Goal: Check status: Check status

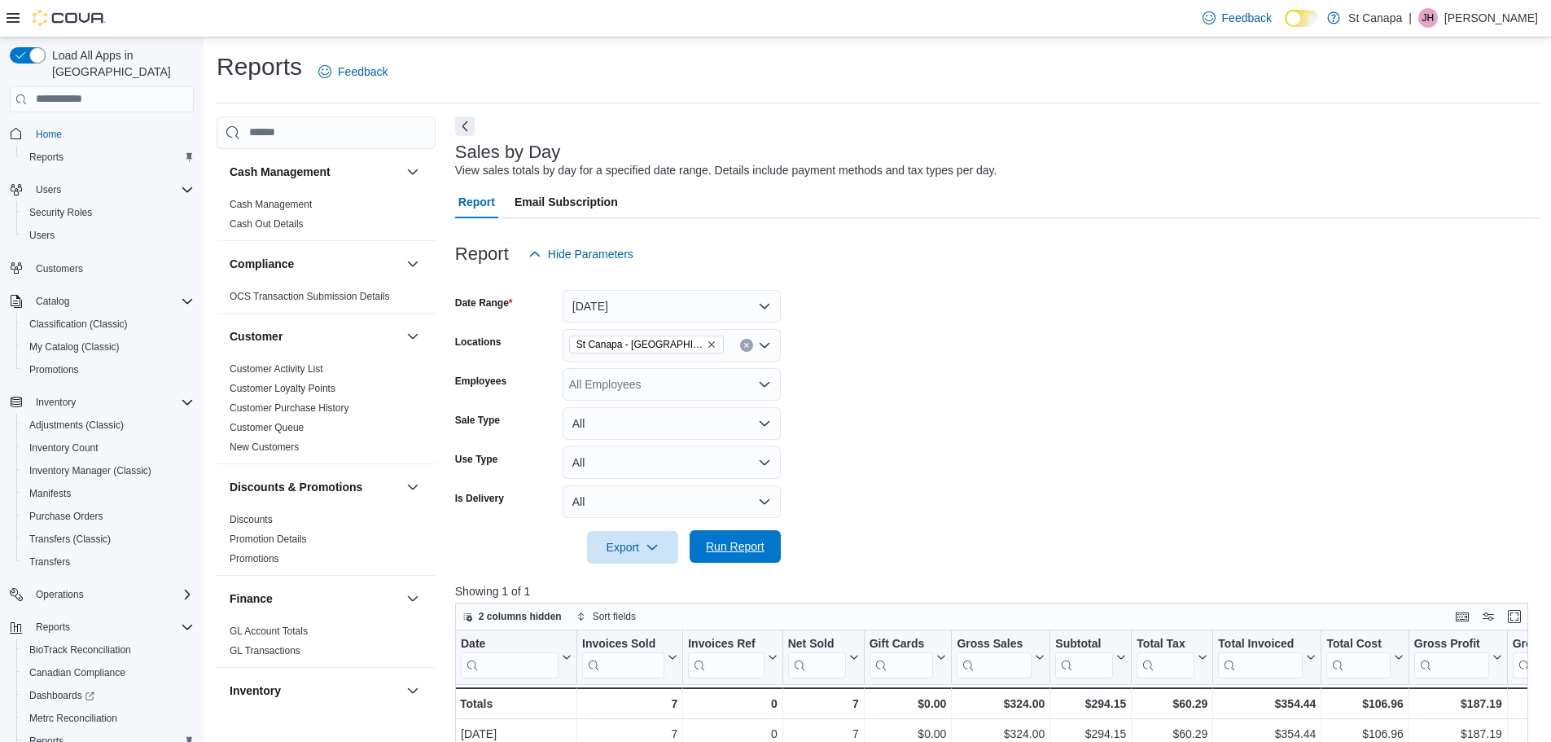
click at [720, 543] on span "Run Report" at bounding box center [735, 546] width 59 height 16
click at [707, 345] on icon "Remove St Canapa - Santa Teresa from selection in this group" at bounding box center [712, 344] width 10 height 10
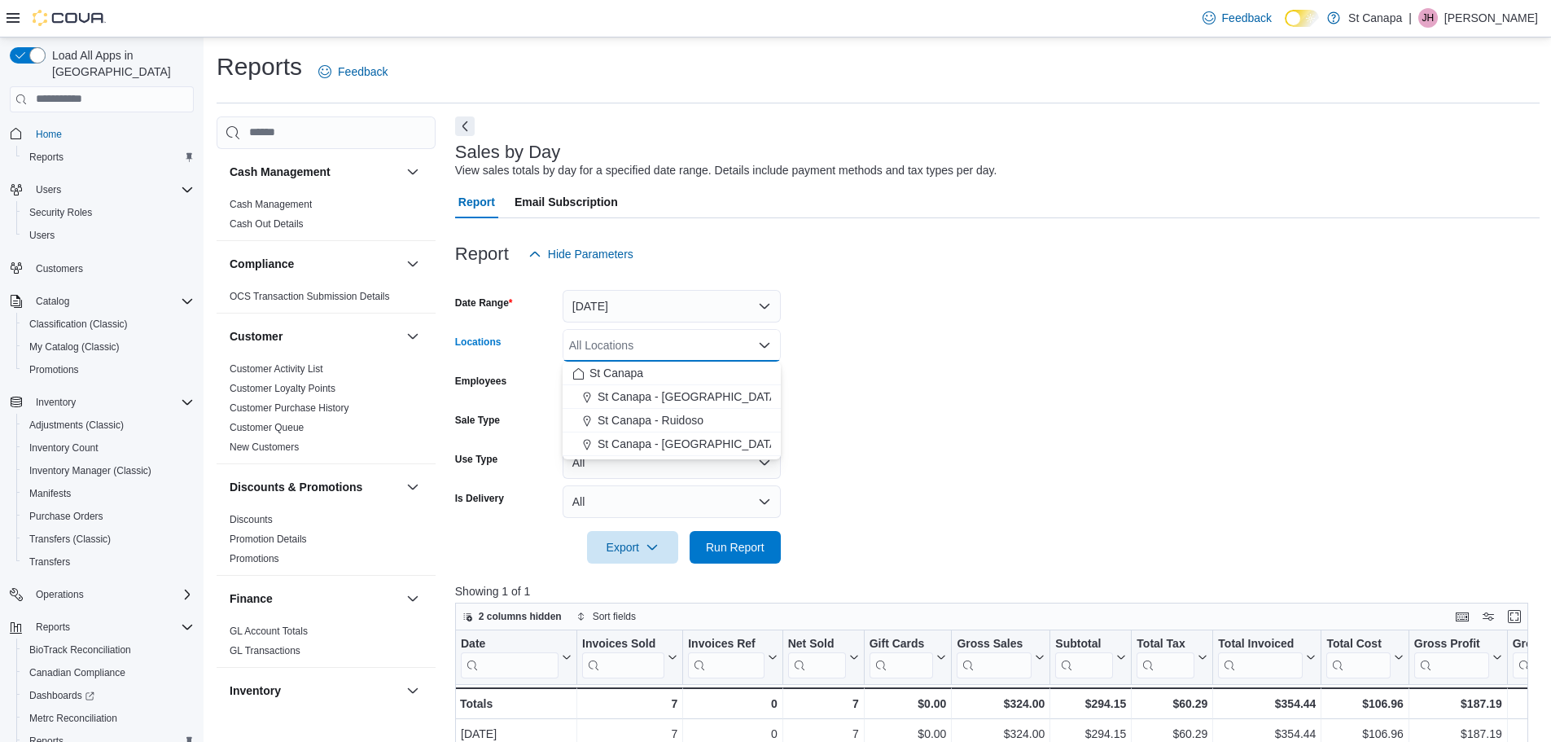
drag, startPoint x: 679, startPoint y: 420, endPoint x: 901, endPoint y: 386, distance: 224.8
click at [680, 420] on span "St Canapa - Ruidoso" at bounding box center [651, 420] width 106 height 16
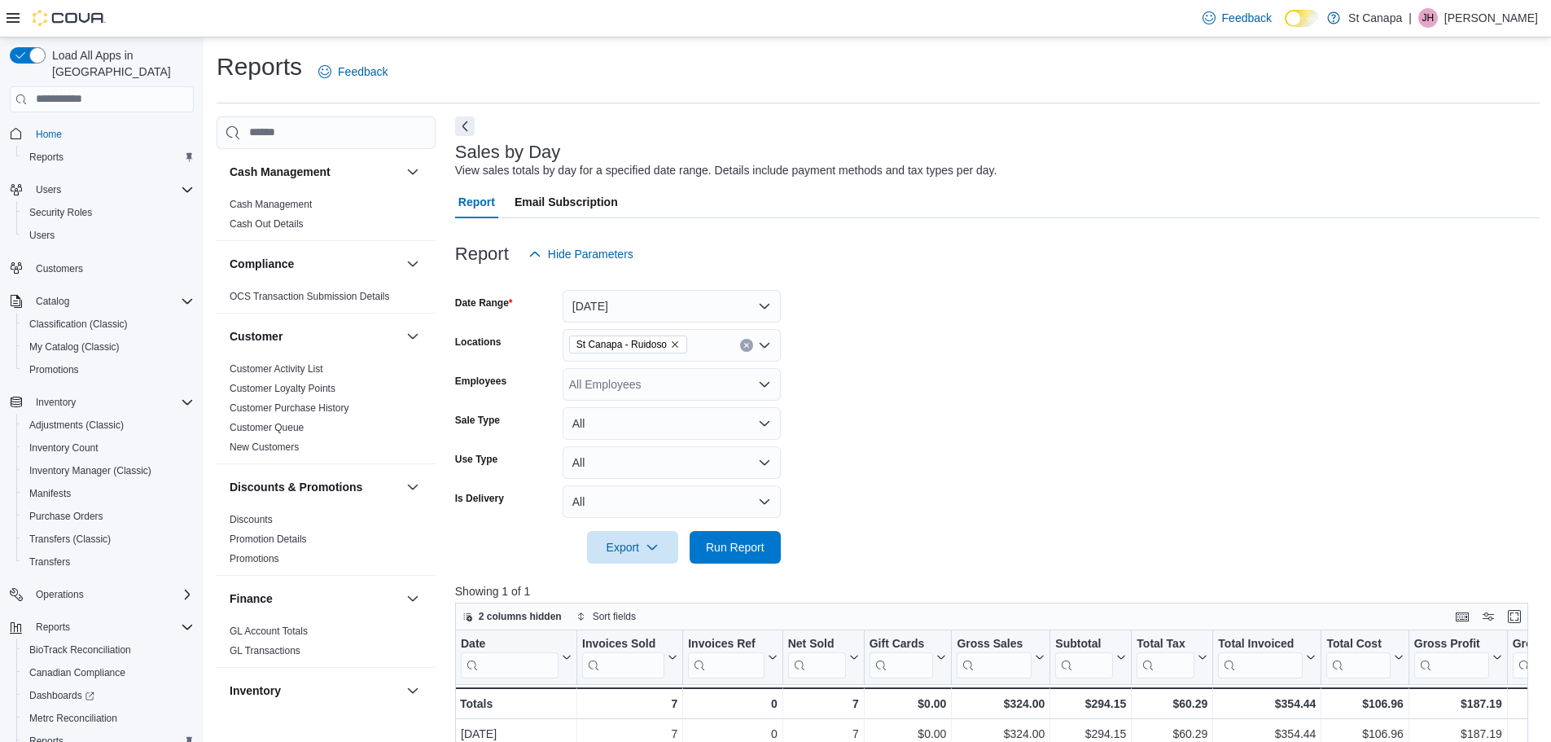
drag, startPoint x: 920, startPoint y: 384, endPoint x: 906, endPoint y: 403, distance: 23.3
click at [918, 385] on form "Date Range [DATE] Locations [GEOGRAPHIC_DATA] - [GEOGRAPHIC_DATA] Employees All…" at bounding box center [997, 416] width 1084 height 293
drag, startPoint x: 714, startPoint y: 544, endPoint x: 964, endPoint y: 501, distance: 253.6
click at [720, 544] on span "Run Report" at bounding box center [735, 546] width 59 height 16
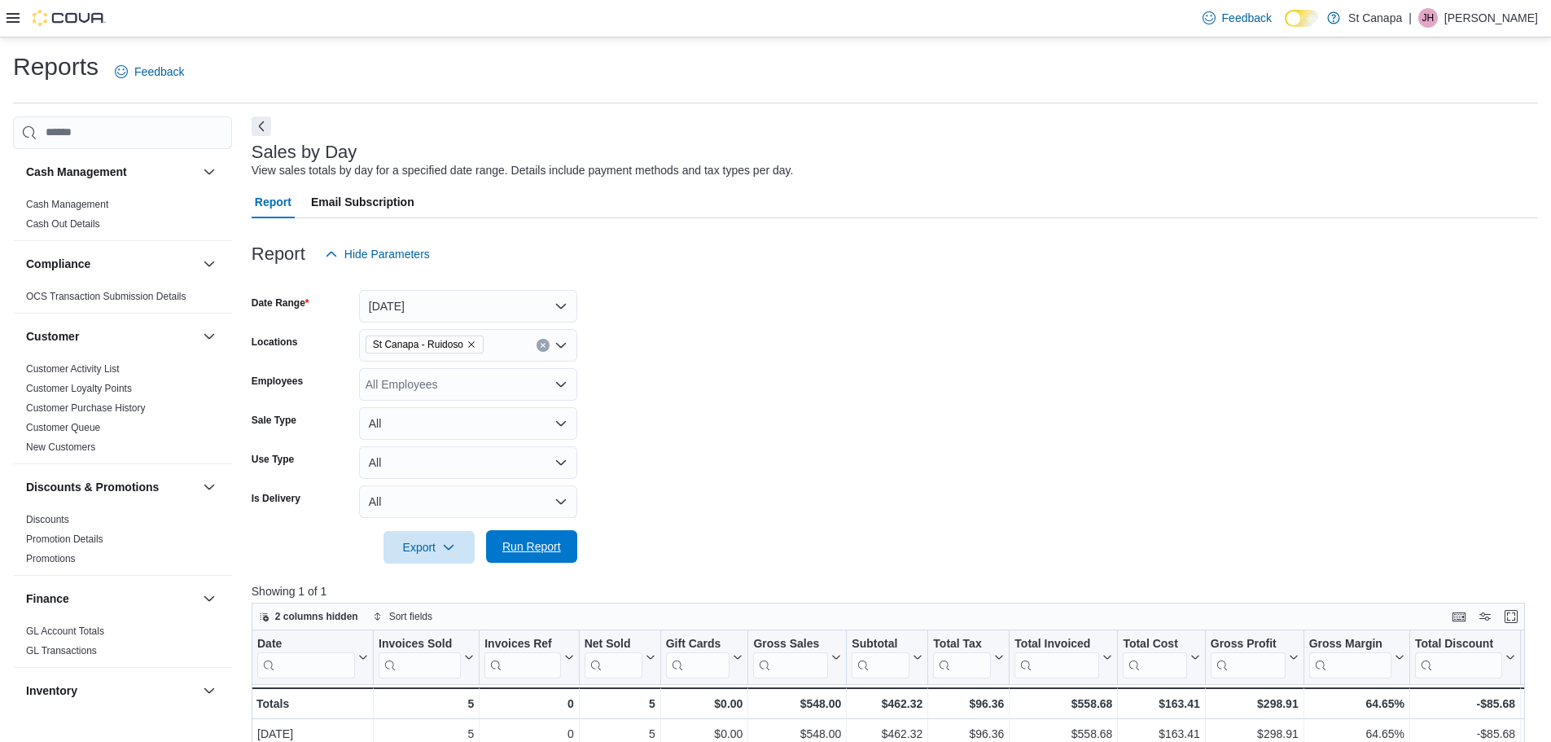
click at [539, 536] on span "Run Report" at bounding box center [532, 546] width 72 height 33
click at [509, 546] on span "Run Report" at bounding box center [531, 546] width 59 height 16
click at [472, 348] on icon "Remove St Canapa - Ruidoso from selection in this group" at bounding box center [471, 344] width 10 height 10
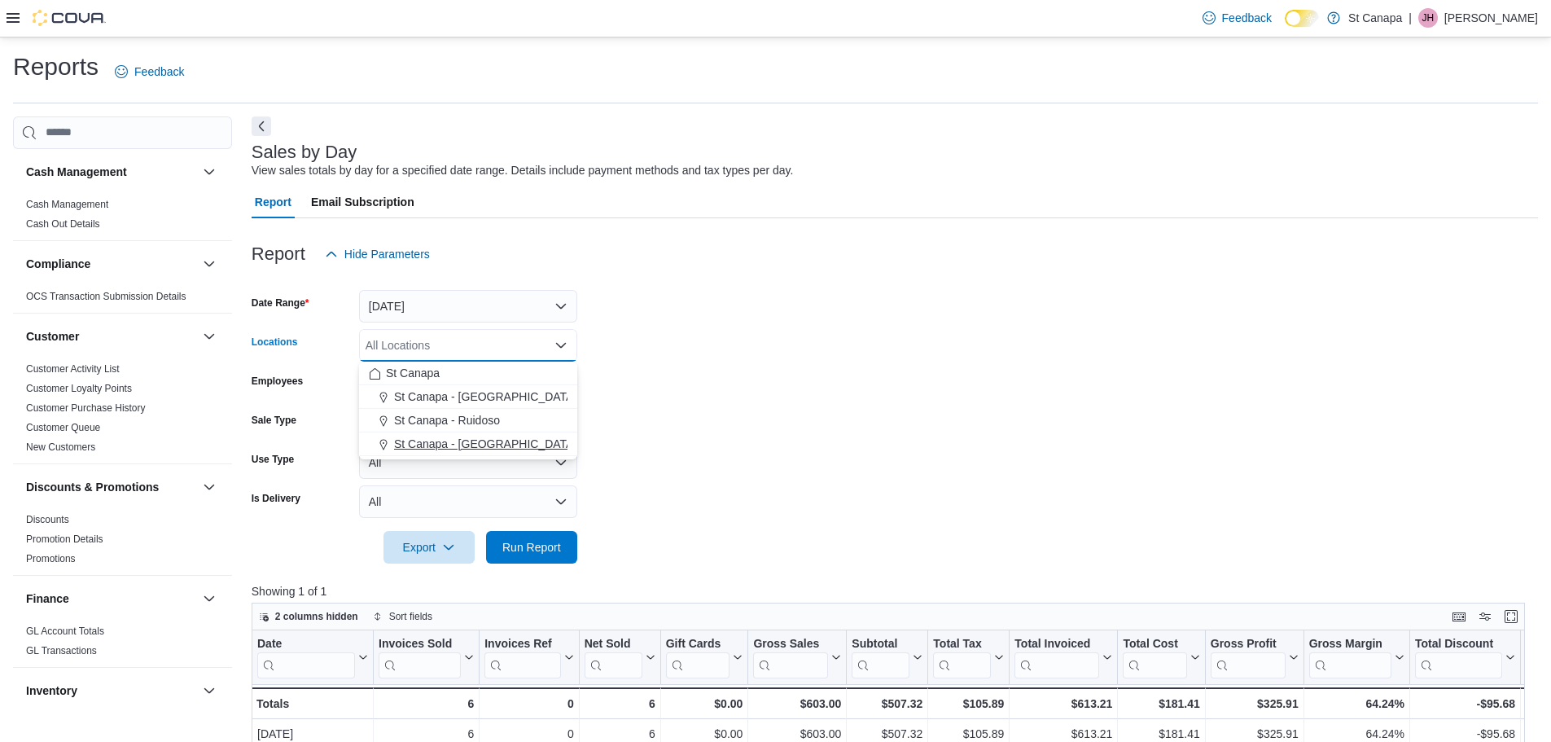
click at [457, 436] on span "St Canapa - [GEOGRAPHIC_DATA][PERSON_NAME]" at bounding box center [532, 444] width 276 height 16
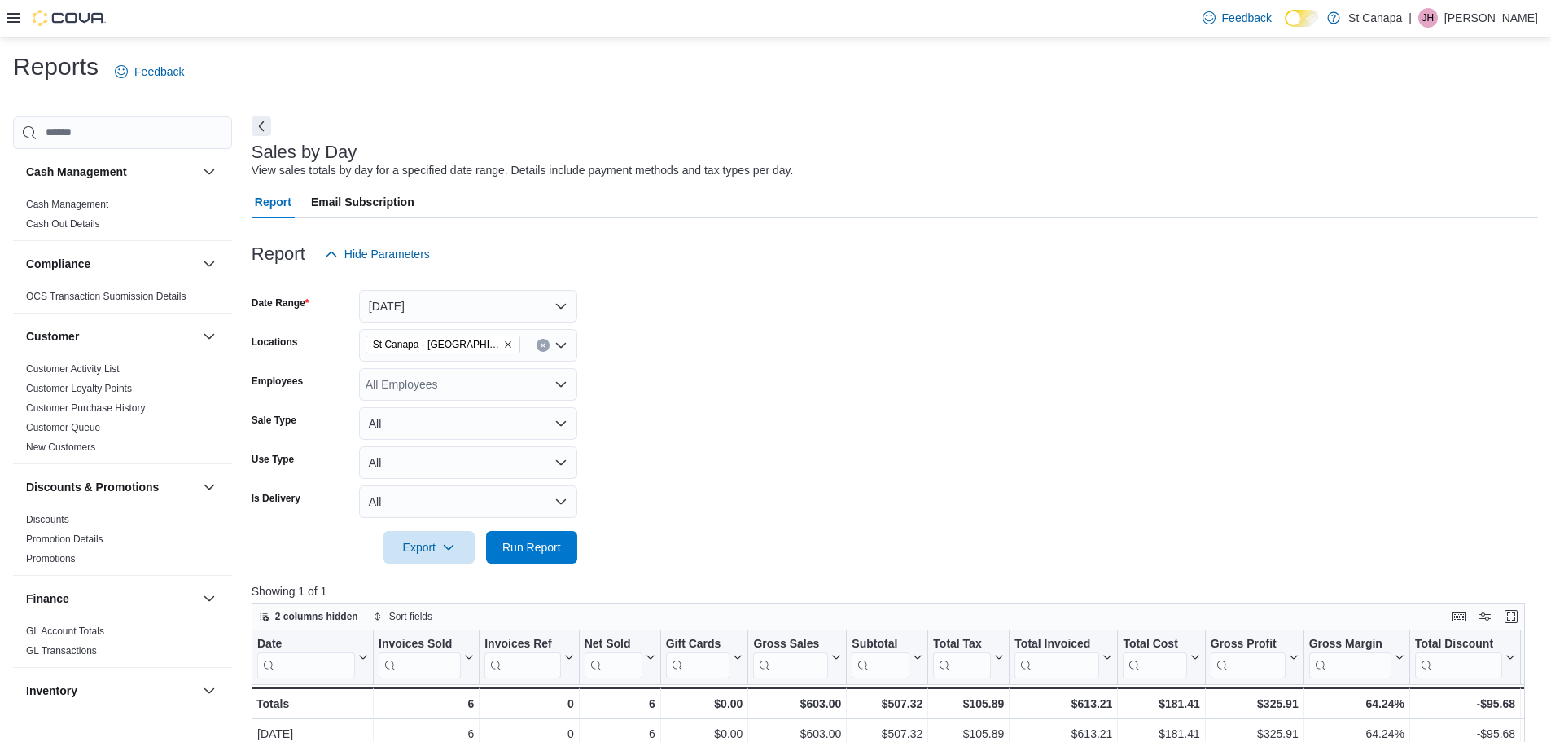
click at [633, 418] on form "Date Range [DATE] Locations [GEOGRAPHIC_DATA] - [GEOGRAPHIC_DATA][PERSON_NAME] …" at bounding box center [895, 416] width 1286 height 293
click at [527, 538] on span "Run Report" at bounding box center [532, 546] width 72 height 33
